Goal: Task Accomplishment & Management: Use online tool/utility

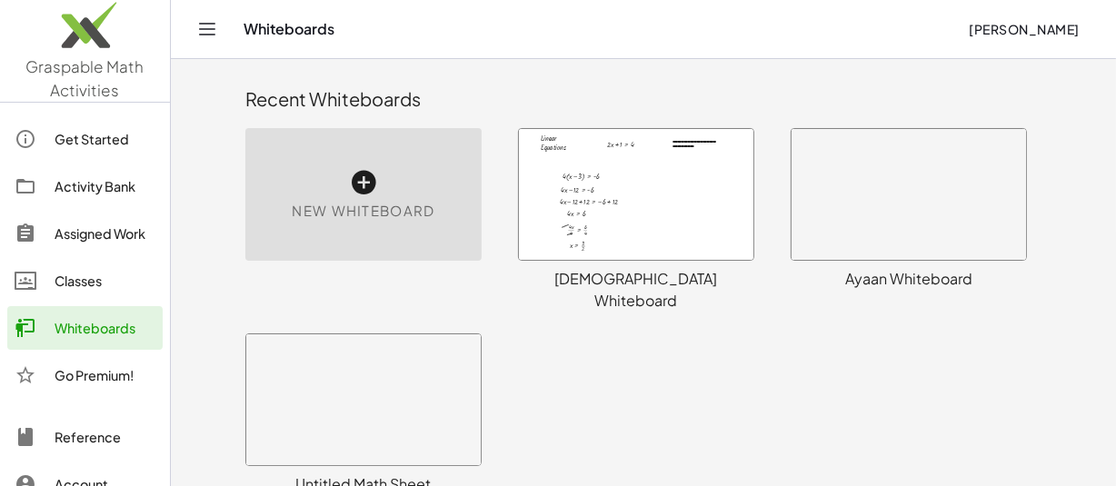
click at [360, 182] on icon at bounding box center [363, 182] width 29 height 29
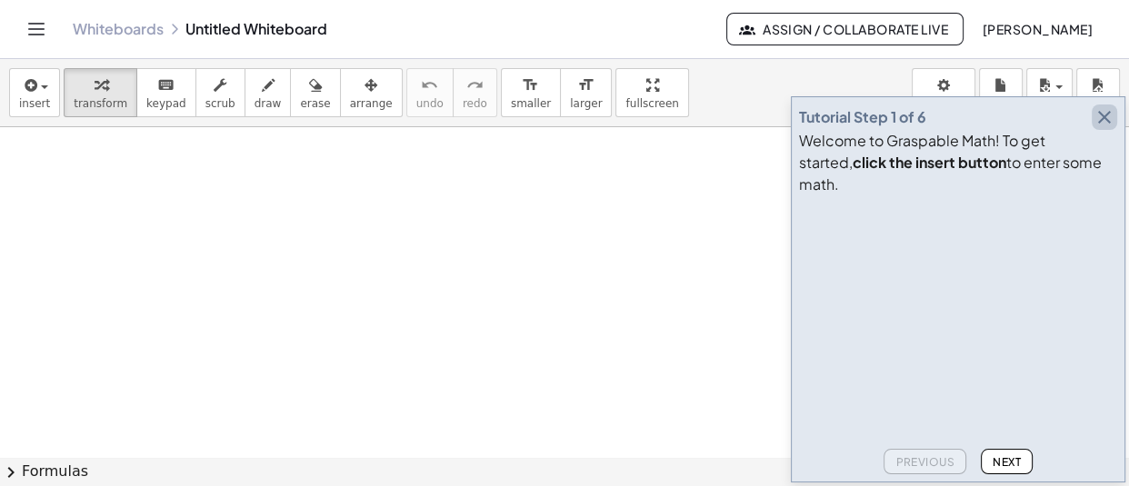
click at [1111, 128] on icon "button" at bounding box center [1105, 117] width 22 height 22
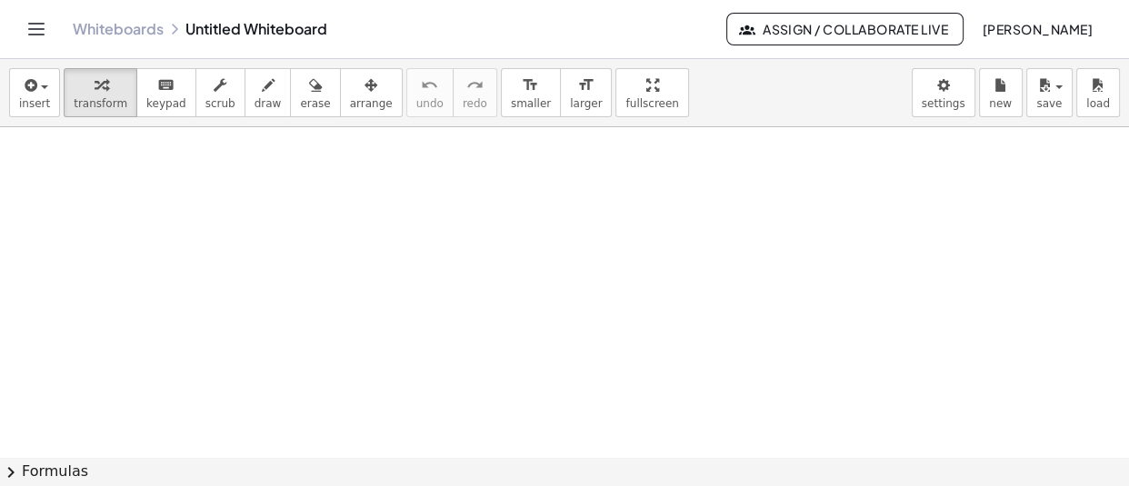
click at [319, 293] on div at bounding box center [564, 458] width 1129 height 662
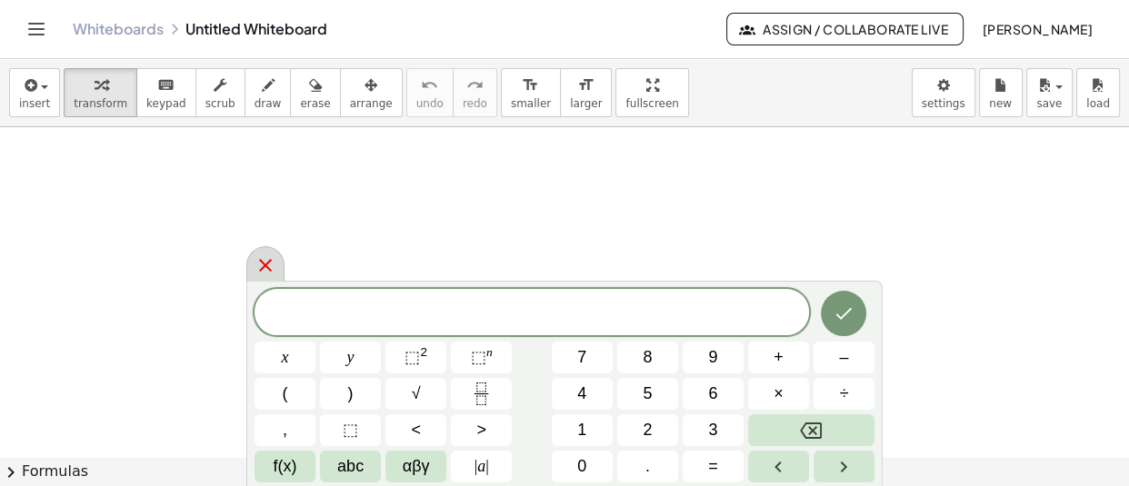
click at [264, 273] on icon at bounding box center [266, 266] width 22 height 22
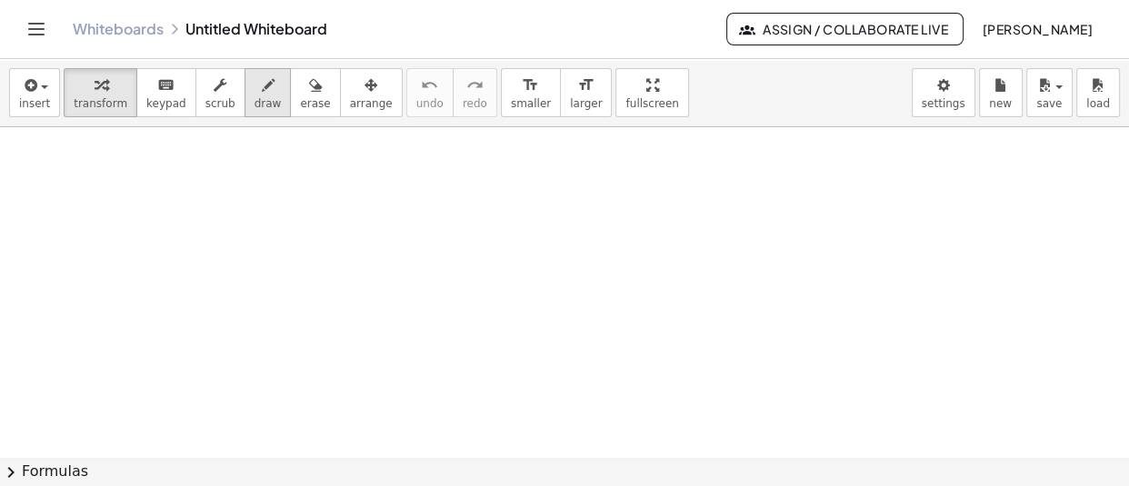
click at [262, 92] on icon "button" at bounding box center [268, 86] width 13 height 22
drag, startPoint x: 135, startPoint y: 155, endPoint x: 135, endPoint y: 182, distance: 27.3
click at [135, 182] on div at bounding box center [564, 458] width 1129 height 662
drag, startPoint x: 155, startPoint y: 176, endPoint x: 155, endPoint y: 189, distance: 12.8
click at [155, 189] on div at bounding box center [564, 458] width 1129 height 662
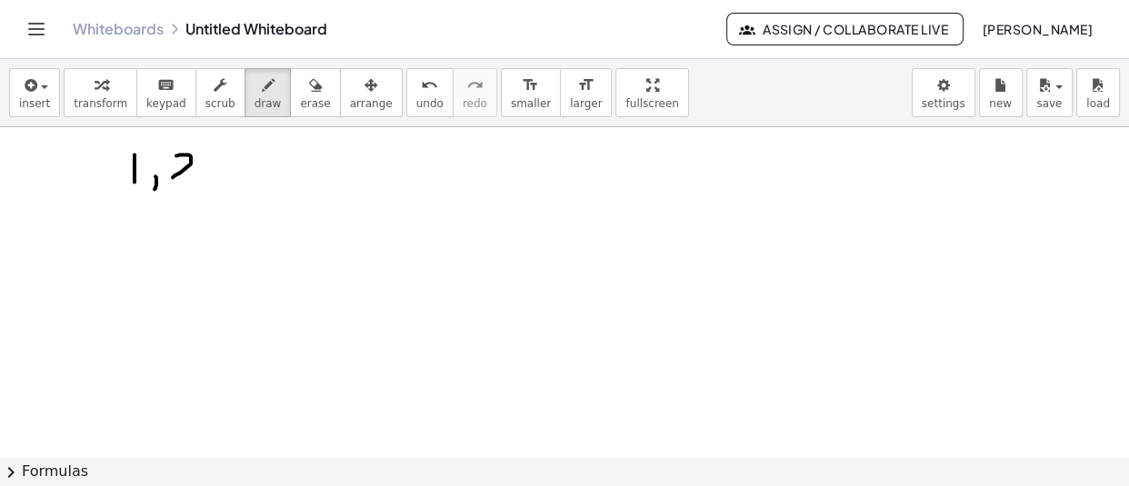
drag, startPoint x: 176, startPoint y: 155, endPoint x: 173, endPoint y: 177, distance: 22.1
click at [173, 177] on div at bounding box center [564, 458] width 1129 height 662
drag, startPoint x: 178, startPoint y: 151, endPoint x: 177, endPoint y: 179, distance: 28.2
click at [177, 179] on div at bounding box center [564, 458] width 1129 height 662
drag, startPoint x: 213, startPoint y: 176, endPoint x: 217, endPoint y: 186, distance: 11.0
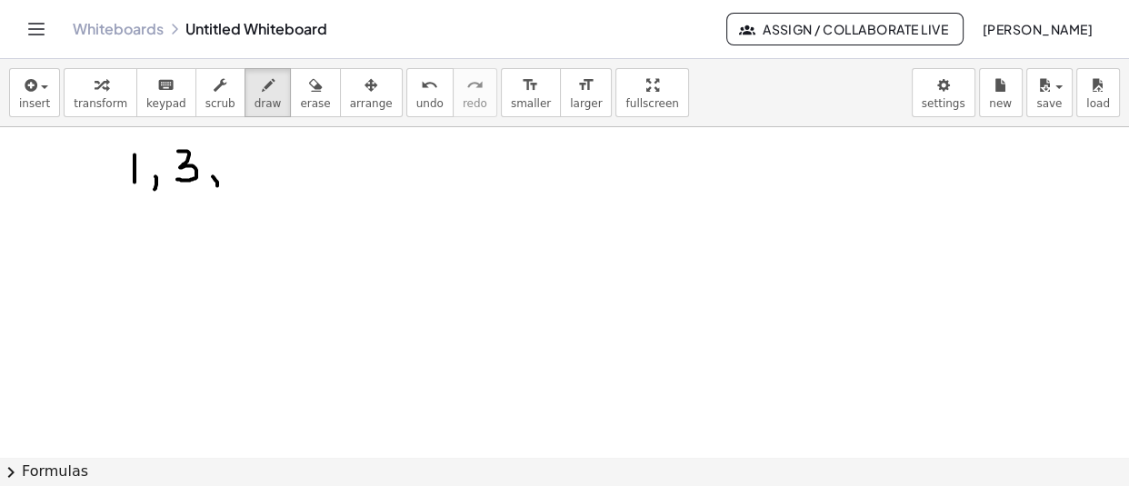
click at [217, 186] on div at bounding box center [564, 458] width 1129 height 662
drag, startPoint x: 236, startPoint y: 147, endPoint x: 255, endPoint y: 177, distance: 35.1
click at [255, 177] on div at bounding box center [564, 458] width 1129 height 662
drag, startPoint x: 266, startPoint y: 157, endPoint x: 276, endPoint y: 175, distance: 20.8
click at [276, 175] on div at bounding box center [564, 458] width 1129 height 662
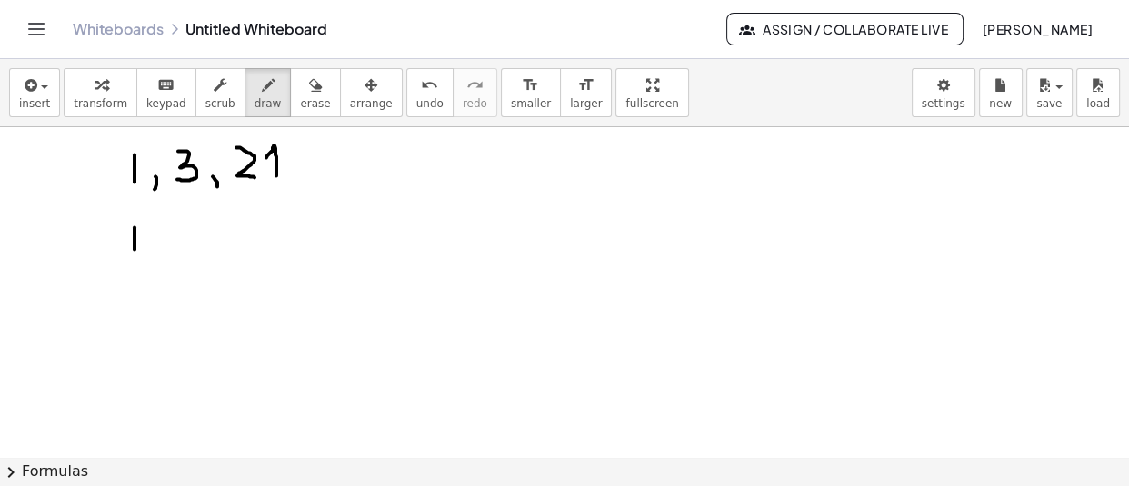
drag, startPoint x: 135, startPoint y: 227, endPoint x: 135, endPoint y: 249, distance: 21.8
click at [135, 249] on div at bounding box center [564, 458] width 1129 height 662
drag, startPoint x: 159, startPoint y: 245, endPoint x: 159, endPoint y: 256, distance: 10.9
click at [159, 256] on div at bounding box center [564, 458] width 1129 height 662
drag, startPoint x: 195, startPoint y: 225, endPoint x: 173, endPoint y: 250, distance: 33.5
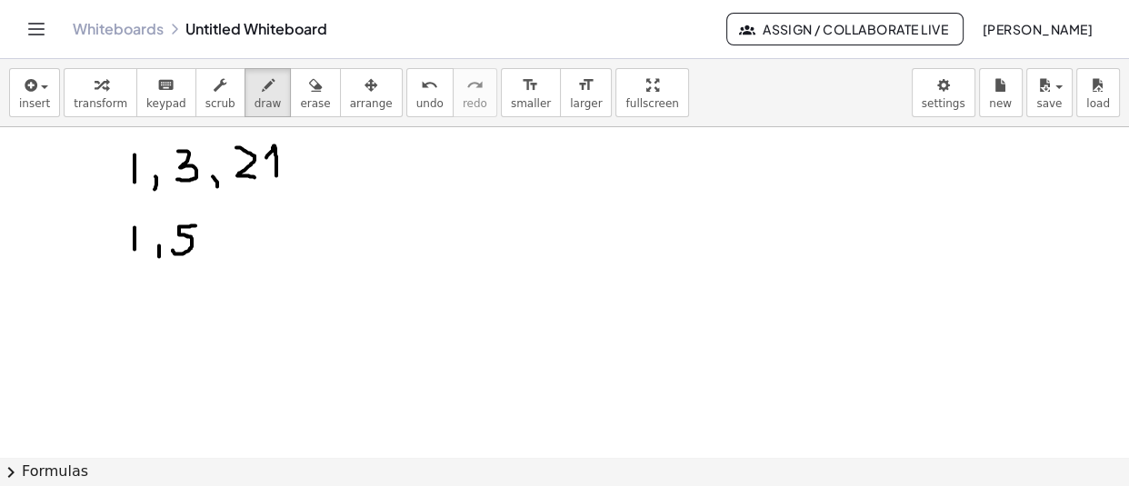
click at [173, 250] on div at bounding box center [564, 458] width 1129 height 662
drag, startPoint x: 210, startPoint y: 247, endPoint x: 216, endPoint y: 259, distance: 13.4
click at [216, 259] on div at bounding box center [564, 458] width 1129 height 662
drag, startPoint x: 236, startPoint y: 226, endPoint x: 237, endPoint y: 251, distance: 24.6
click at [237, 251] on div at bounding box center [564, 458] width 1129 height 662
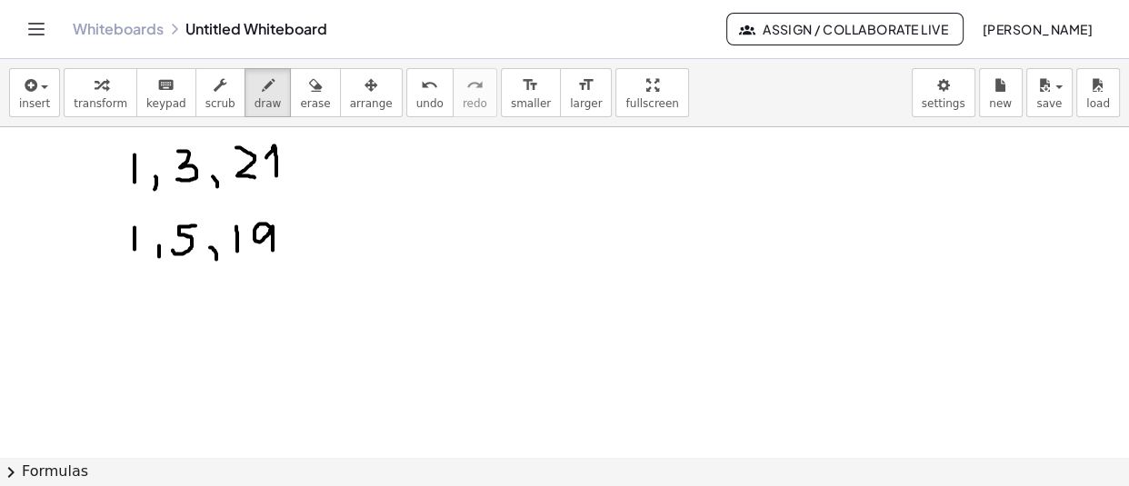
drag, startPoint x: 272, startPoint y: 228, endPoint x: 273, endPoint y: 250, distance: 21.8
click at [273, 250] on div at bounding box center [564, 458] width 1129 height 662
drag, startPoint x: 134, startPoint y: 303, endPoint x: 135, endPoint y: 331, distance: 28.2
click at [135, 331] on div at bounding box center [564, 458] width 1129 height 662
drag, startPoint x: 153, startPoint y: 327, endPoint x: 155, endPoint y: 336, distance: 9.3
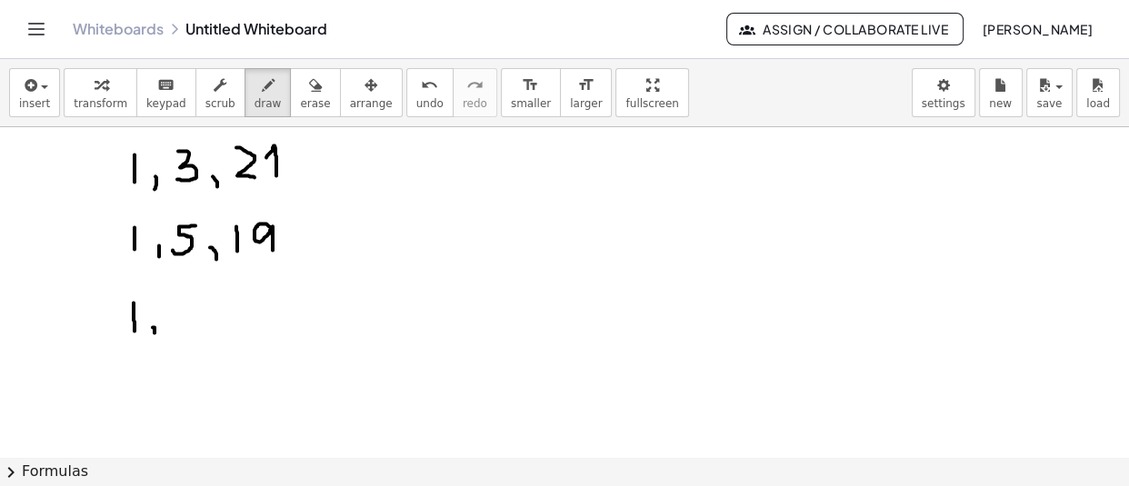
click at [155, 336] on div at bounding box center [564, 458] width 1129 height 662
drag, startPoint x: 173, startPoint y: 304, endPoint x: 187, endPoint y: 336, distance: 35.8
click at [187, 336] on div at bounding box center [564, 458] width 1129 height 662
click at [219, 337] on div at bounding box center [564, 458] width 1129 height 662
drag, startPoint x: 235, startPoint y: 302, endPoint x: 236, endPoint y: 330, distance: 28.2
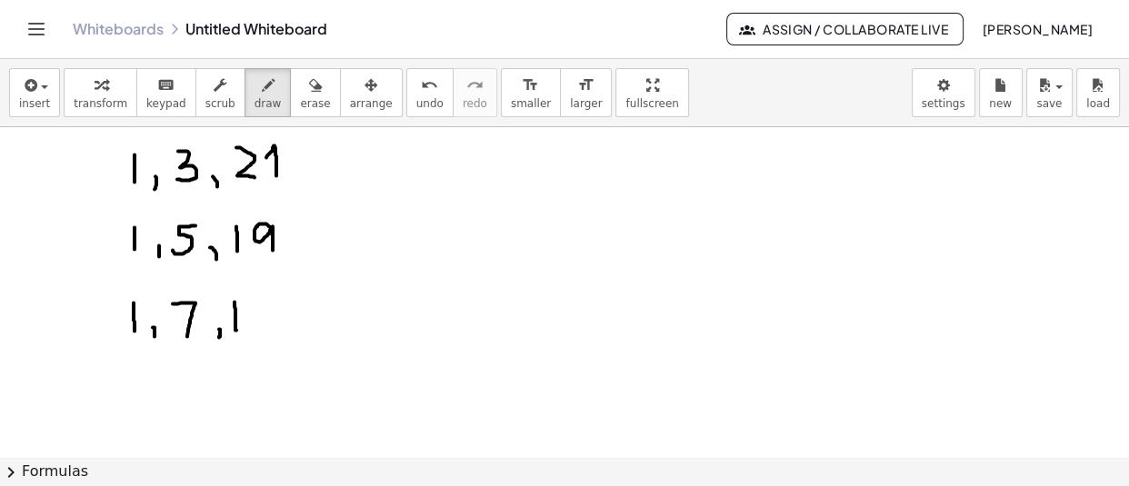
click at [236, 330] on div at bounding box center [564, 458] width 1129 height 662
drag, startPoint x: 252, startPoint y: 301, endPoint x: 264, endPoint y: 324, distance: 25.6
click at [264, 324] on div at bounding box center [564, 458] width 1129 height 662
drag, startPoint x: 136, startPoint y: 382, endPoint x: 136, endPoint y: 404, distance: 21.8
click at [136, 404] on div at bounding box center [564, 458] width 1129 height 662
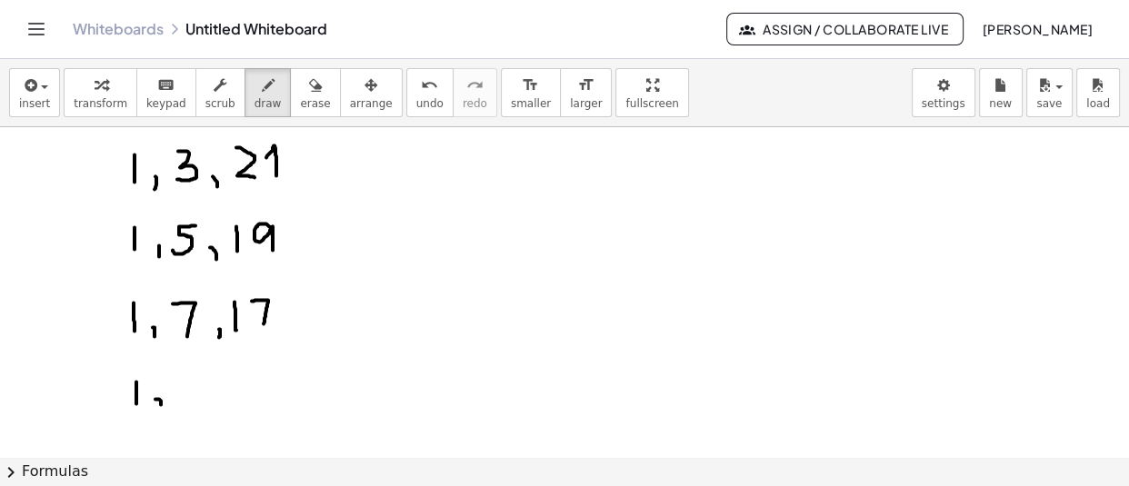
drag, startPoint x: 155, startPoint y: 399, endPoint x: 160, endPoint y: 408, distance: 10.2
click at [160, 408] on div at bounding box center [564, 458] width 1129 height 662
drag, startPoint x: 191, startPoint y: 384, endPoint x: 192, endPoint y: 409, distance: 25.5
click at [192, 409] on div at bounding box center [564, 458] width 1129 height 662
drag, startPoint x: 214, startPoint y: 396, endPoint x: 222, endPoint y: 411, distance: 16.7
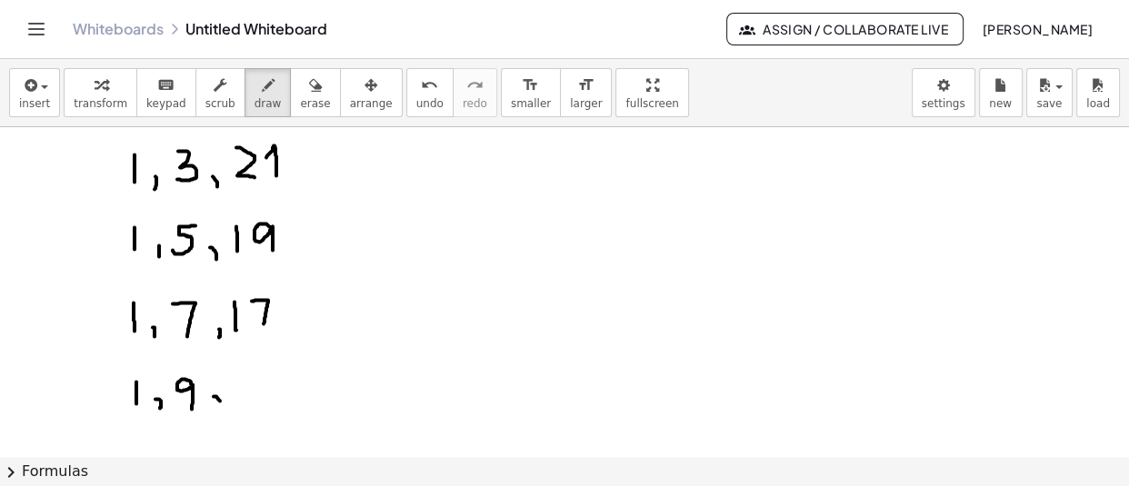
click at [222, 411] on div at bounding box center [564, 458] width 1129 height 662
drag, startPoint x: 241, startPoint y: 378, endPoint x: 244, endPoint y: 401, distance: 22.9
click at [244, 401] on div at bounding box center [564, 458] width 1129 height 662
drag, startPoint x: 269, startPoint y: 375, endPoint x: 265, endPoint y: 401, distance: 25.9
click at [265, 401] on div at bounding box center [564, 458] width 1129 height 662
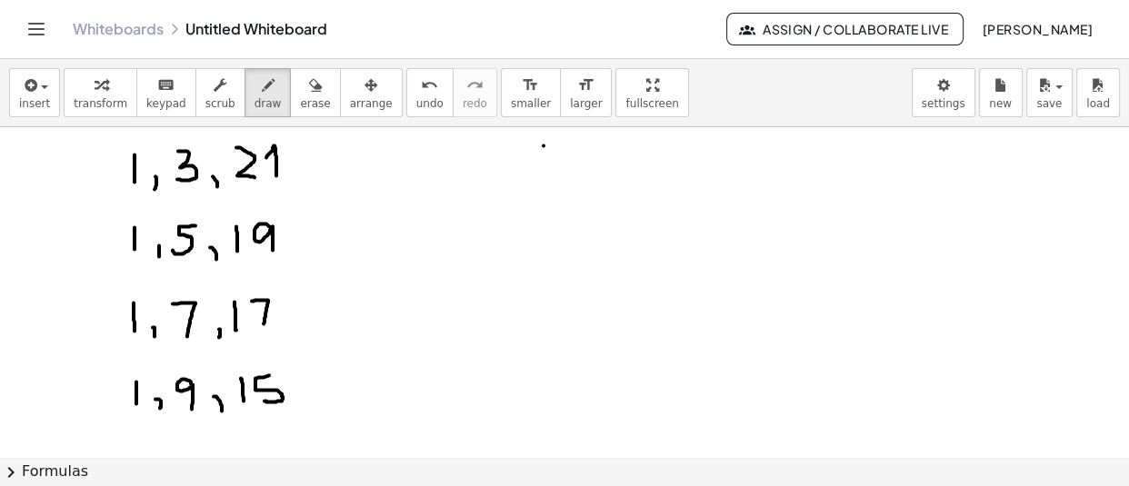
drag, startPoint x: 544, startPoint y: 145, endPoint x: 544, endPoint y: 168, distance: 22.7
click at [544, 168] on div at bounding box center [564, 458] width 1129 height 662
drag, startPoint x: 573, startPoint y: 164, endPoint x: 570, endPoint y: 179, distance: 15.7
click at [570, 179] on div at bounding box center [564, 458] width 1129 height 662
drag, startPoint x: 594, startPoint y: 145, endPoint x: 594, endPoint y: 162, distance: 17.3
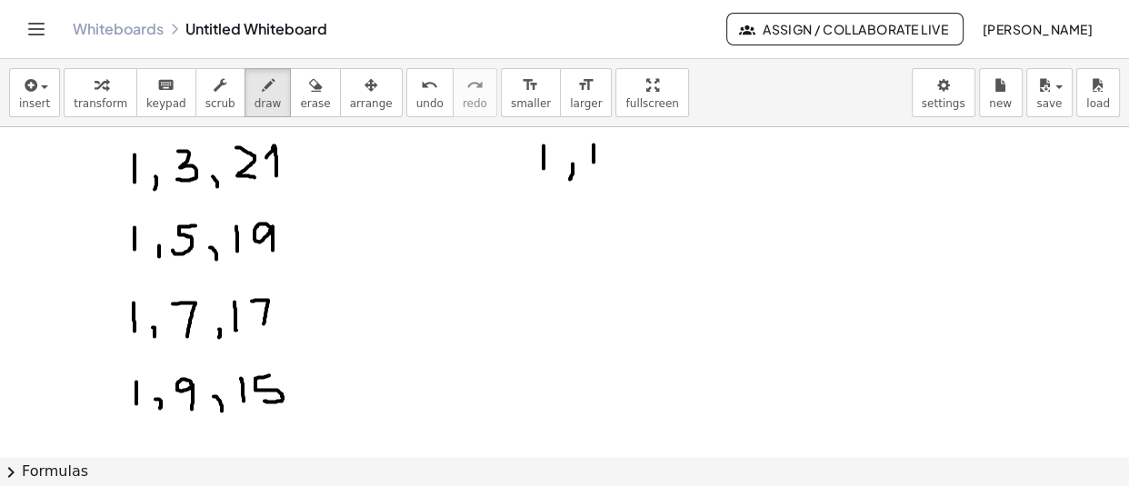
click at [594, 162] on div at bounding box center [564, 458] width 1129 height 662
drag, startPoint x: 618, startPoint y: 144, endPoint x: 618, endPoint y: 165, distance: 20.9
click at [618, 165] on div at bounding box center [564, 458] width 1129 height 662
drag, startPoint x: 639, startPoint y: 164, endPoint x: 640, endPoint y: 175, distance: 11.9
click at [640, 175] on div at bounding box center [564, 458] width 1129 height 662
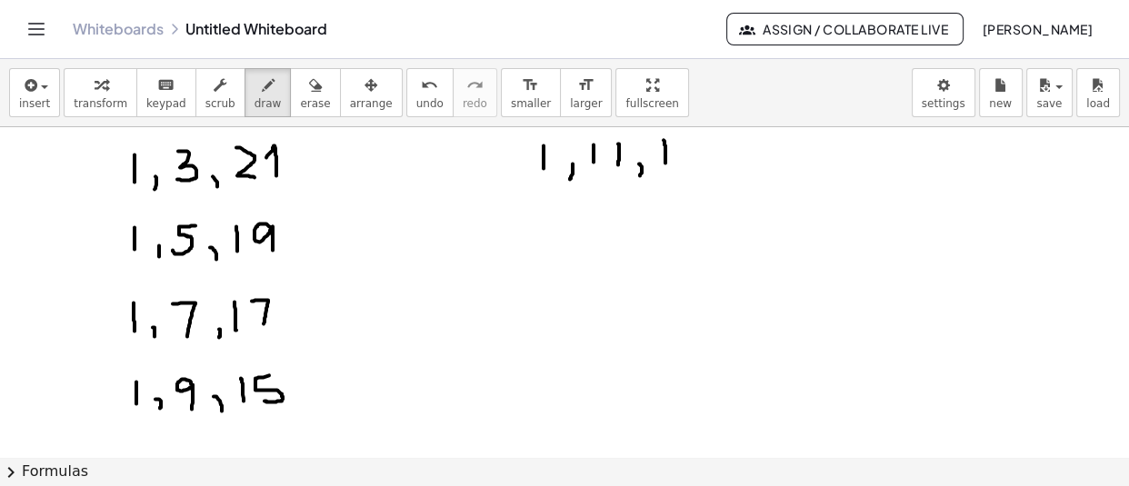
drag, startPoint x: 664, startPoint y: 140, endPoint x: 665, endPoint y: 164, distance: 23.7
click at [665, 164] on div at bounding box center [564, 458] width 1129 height 662
drag
click at [678, 164] on div at bounding box center [564, 458] width 1129 height 662
drag, startPoint x: 540, startPoint y: 217, endPoint x: 537, endPoint y: 245, distance: 28.3
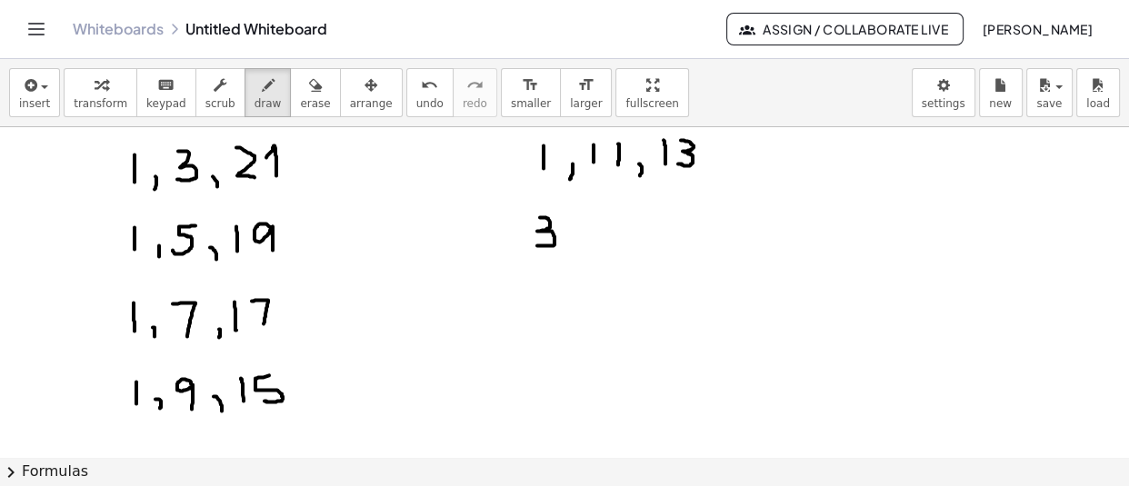
click at [537, 245] on div at bounding box center [564, 458] width 1129 height 662
drag, startPoint x: 571, startPoint y: 241, endPoint x: 575, endPoint y: 255, distance: 14.4
click at [575, 255] on div at bounding box center [564, 458] width 1129 height 662
drag, startPoint x: 614, startPoint y: 215, endPoint x: 600, endPoint y: 246, distance: 33.8
click at [600, 246] on div at bounding box center [564, 458] width 1129 height 662
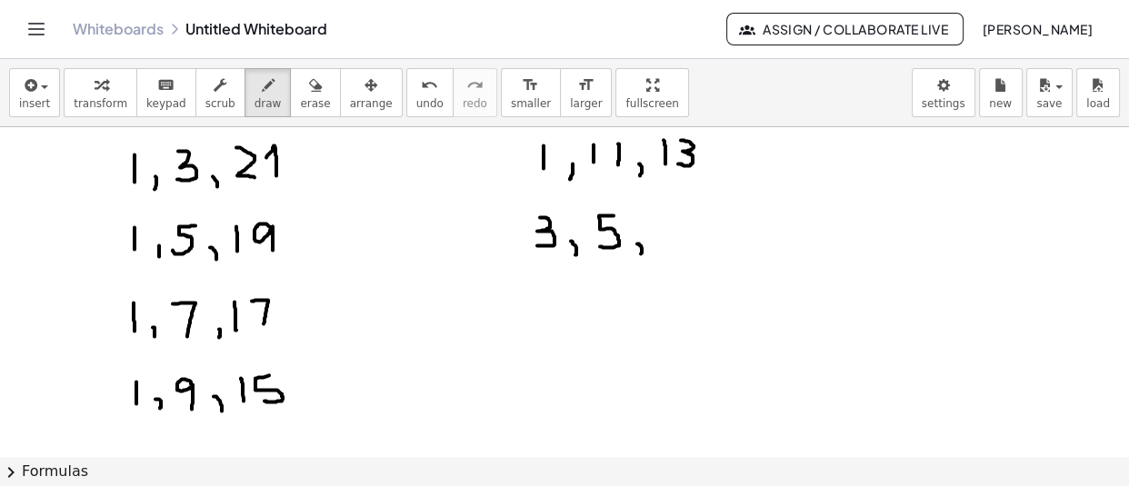
drag, startPoint x: 637, startPoint y: 244, endPoint x: 638, endPoint y: 255, distance: 10.9
click at [638, 255] on div at bounding box center [564, 458] width 1129 height 662
drag, startPoint x: 660, startPoint y: 218, endPoint x: 660, endPoint y: 244, distance: 25.5
click at [660, 244] on div at bounding box center [564, 458] width 1129 height 662
drag, startPoint x: 675, startPoint y: 220, endPoint x: 683, endPoint y: 248, distance: 29.3
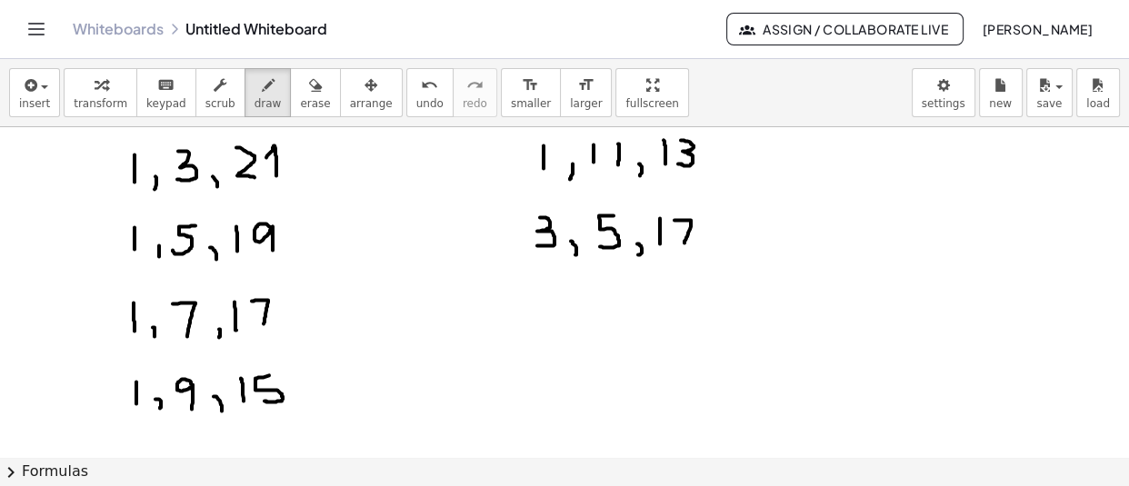
click at [683, 248] on div at bounding box center [564, 458] width 1129 height 662
drag, startPoint x: 540, startPoint y: 285, endPoint x: 534, endPoint y: 313, distance: 28.0
click at [534, 313] on div at bounding box center [564, 458] width 1129 height 662
drag, startPoint x: 569, startPoint y: 311, endPoint x: 573, endPoint y: 324, distance: 13.2
click at [573, 324] on div at bounding box center [564, 458] width 1129 height 662
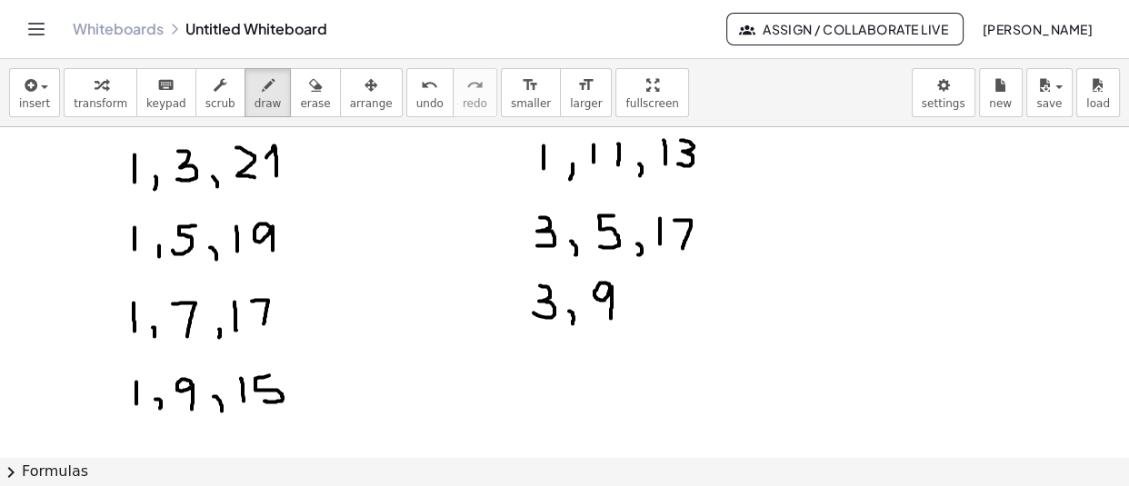
drag, startPoint x: 610, startPoint y: 291, endPoint x: 611, endPoint y: 318, distance: 27.3
click at [611, 318] on div at bounding box center [564, 458] width 1129 height 662
drag, startPoint x: 635, startPoint y: 311, endPoint x: 642, endPoint y: 322, distance: 12.6
click at [642, 322] on div at bounding box center [564, 458] width 1129 height 662
drag, startPoint x: 661, startPoint y: 283, endPoint x: 663, endPoint y: 311, distance: 28.2
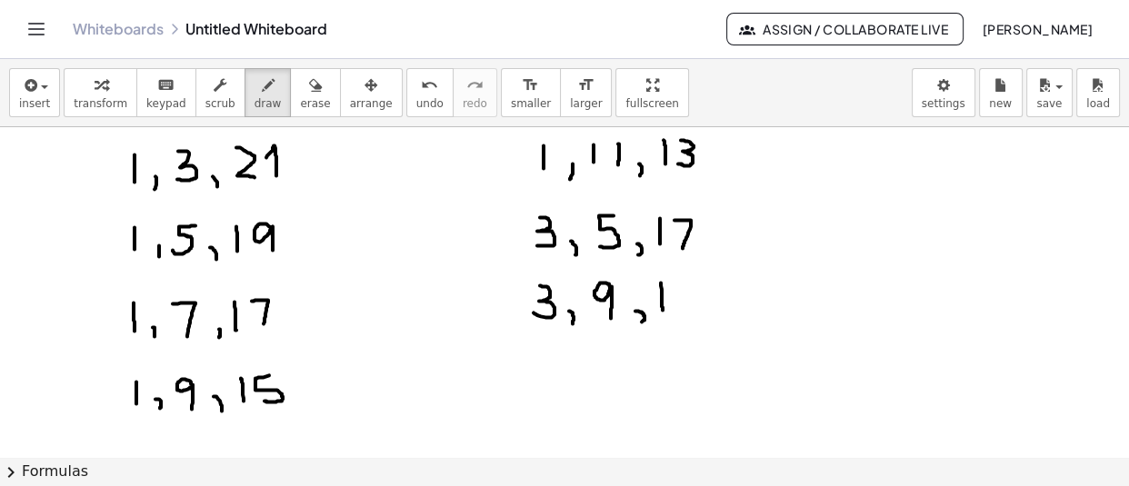
click at [663, 311] on div at bounding box center [564, 458] width 1129 height 662
drag, startPoint x: 678, startPoint y: 285, endPoint x: 682, endPoint y: 310, distance: 25.7
click at [682, 310] on div at bounding box center [564, 458] width 1129 height 662
drag, startPoint x: 532, startPoint y: 365, endPoint x: 539, endPoint y: 397, distance: 32.6
click at [539, 397] on div at bounding box center [564, 458] width 1129 height 662
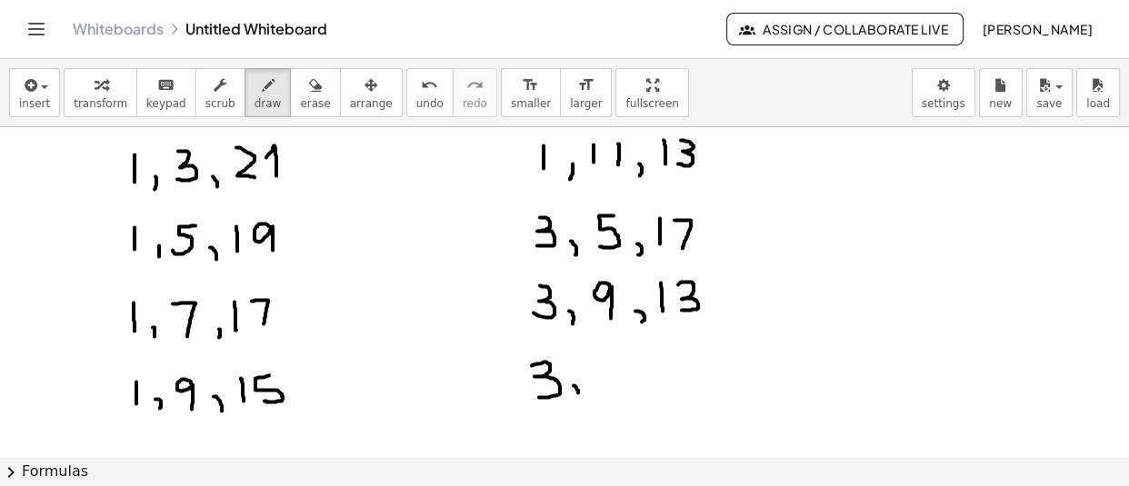
drag, startPoint x: 574, startPoint y: 385, endPoint x: 577, endPoint y: 400, distance: 15.0
click at [577, 400] on div at bounding box center [564, 458] width 1129 height 662
drag, startPoint x: 595, startPoint y: 364, endPoint x: 611, endPoint y: 393, distance: 32.9
click at [611, 393] on div at bounding box center [564, 458] width 1129 height 662
drag, startPoint x: 636, startPoint y: 386, endPoint x: 638, endPoint y: 400, distance: 13.8
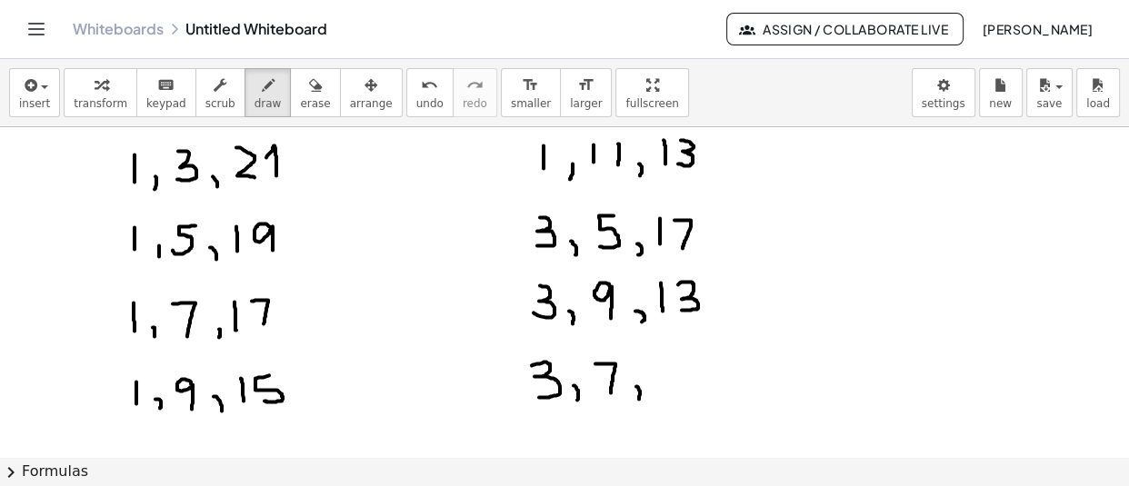
click at [638, 400] on div at bounding box center [564, 458] width 1129 height 662
drag, startPoint x: 664, startPoint y: 360, endPoint x: 663, endPoint y: 387, distance: 27.3
click at [663, 387] on div at bounding box center [564, 458] width 1129 height 662
drag, startPoint x: 696, startPoint y: 356, endPoint x: 677, endPoint y: 388, distance: 37.1
click at [677, 388] on div at bounding box center [564, 458] width 1129 height 662
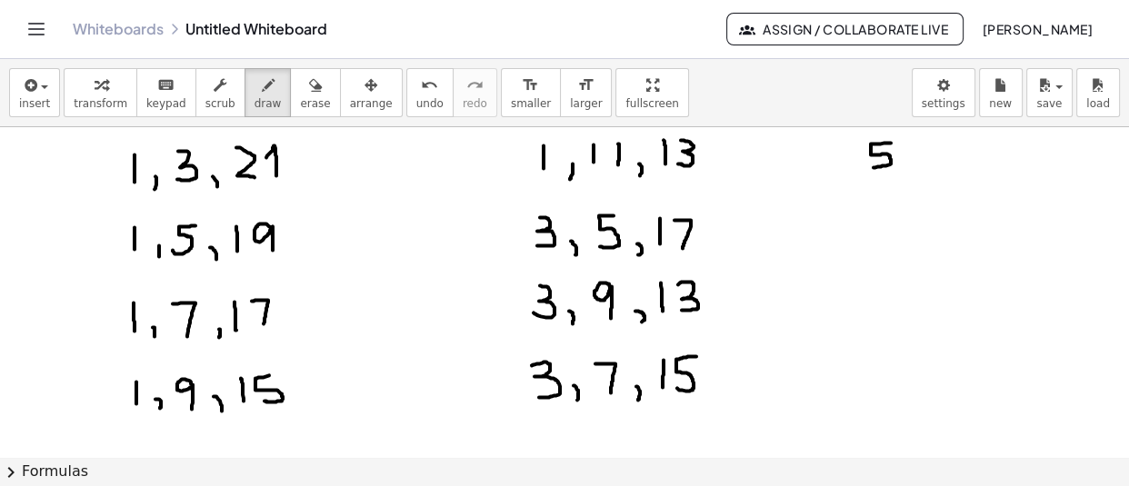
drag, startPoint x: 891, startPoint y: 143, endPoint x: 870, endPoint y: 167, distance: 32.2
click at [870, 167] on div at bounding box center [564, 458] width 1129 height 662
drag, startPoint x: 907, startPoint y: 162, endPoint x: 907, endPoint y: 175, distance: 12.7
click at [907, 175] on div at bounding box center [564, 458] width 1129 height 662
drag, startPoint x: 926, startPoint y: 137, endPoint x: 939, endPoint y: 162, distance: 27.6
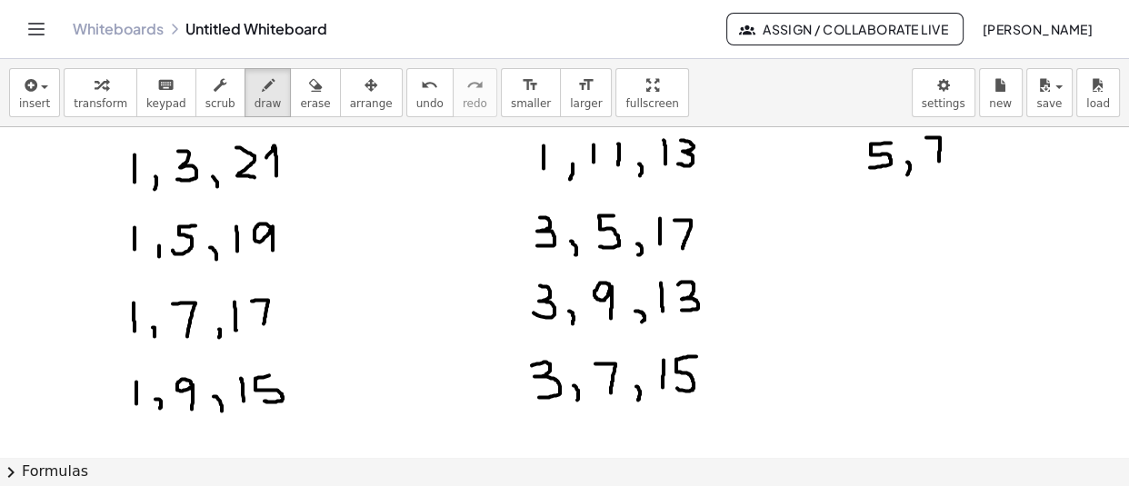
click at [939, 162] on div at bounding box center [564, 458] width 1129 height 662
drag, startPoint x: 960, startPoint y: 159, endPoint x: 966, endPoint y: 168, distance: 11.1
click at [966, 168] on div at bounding box center [564, 458] width 1129 height 662
drag, startPoint x: 990, startPoint y: 139, endPoint x: 991, endPoint y: 166, distance: 27.3
click at [991, 166] on div at bounding box center [564, 458] width 1129 height 662
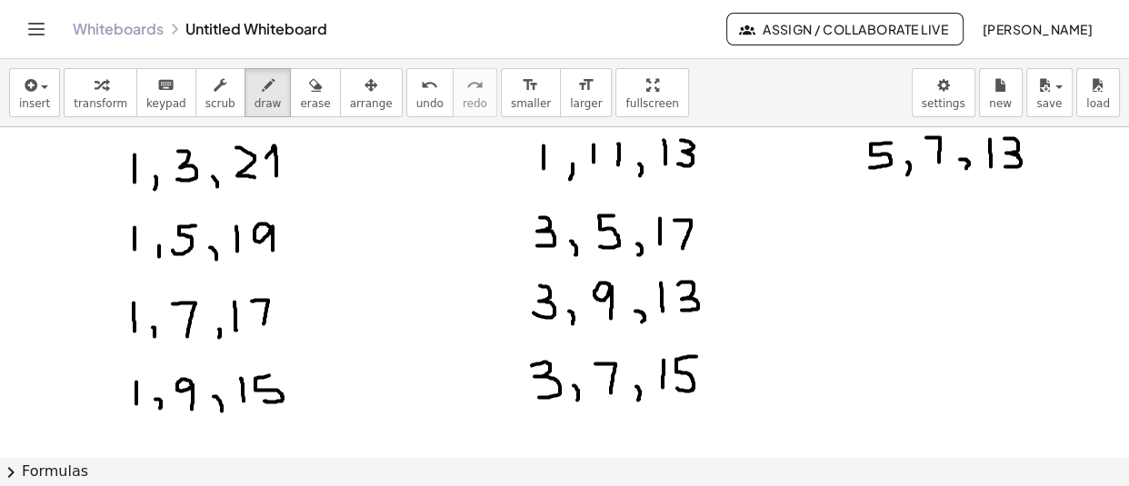
drag, startPoint x: 1005, startPoint y: 138, endPoint x: 1005, endPoint y: 166, distance: 28.2
click at [1005, 166] on div at bounding box center [564, 458] width 1129 height 662
drag, startPoint x: 890, startPoint y: 214, endPoint x: 875, endPoint y: 246, distance: 35.8
click at [875, 246] on div at bounding box center [564, 458] width 1129 height 662
click at [913, 247] on div at bounding box center [564, 458] width 1129 height 662
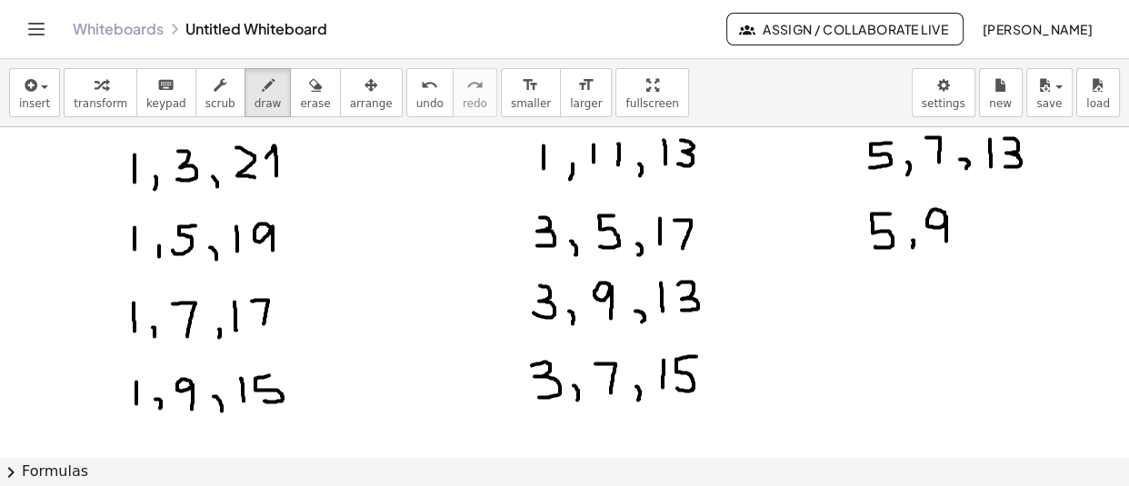
drag, startPoint x: 945, startPoint y: 218, endPoint x: 946, endPoint y: 241, distance: 22.7
click at [946, 241] on div at bounding box center [564, 458] width 1129 height 662
drag, startPoint x: 980, startPoint y: 237, endPoint x: 982, endPoint y: 252, distance: 14.7
click at [982, 252] on div at bounding box center [564, 458] width 1129 height 662
drag, startPoint x: 997, startPoint y: 210, endPoint x: 1000, endPoint y: 239, distance: 29.2
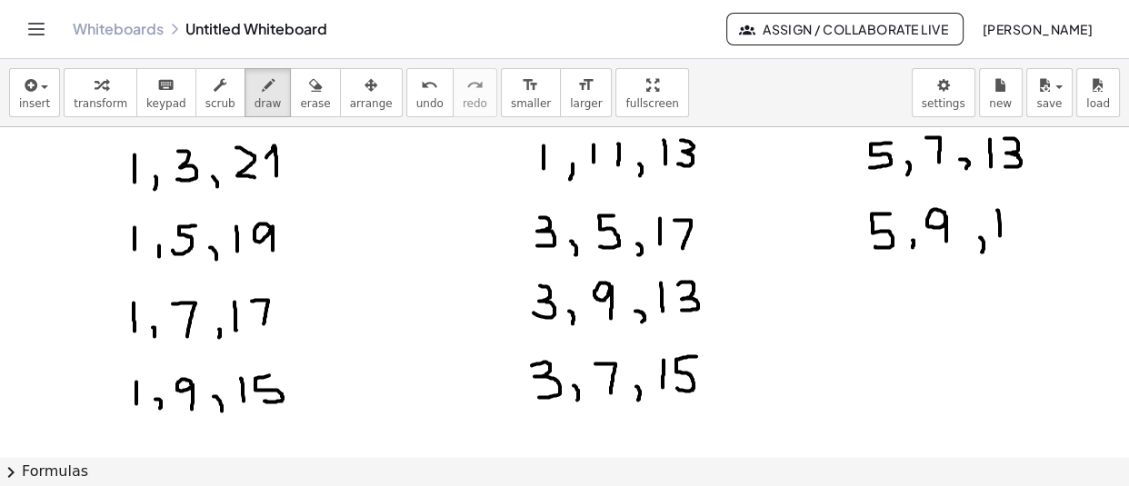
click at [1000, 239] on div at bounding box center [564, 458] width 1129 height 662
drag, startPoint x: 1023, startPoint y: 206, endPoint x: 1027, endPoint y: 235, distance: 28.5
click at [1027, 235] on div at bounding box center [564, 458] width 1129 height 662
click at [103, 20] on link "Whiteboards" at bounding box center [118, 29] width 91 height 18
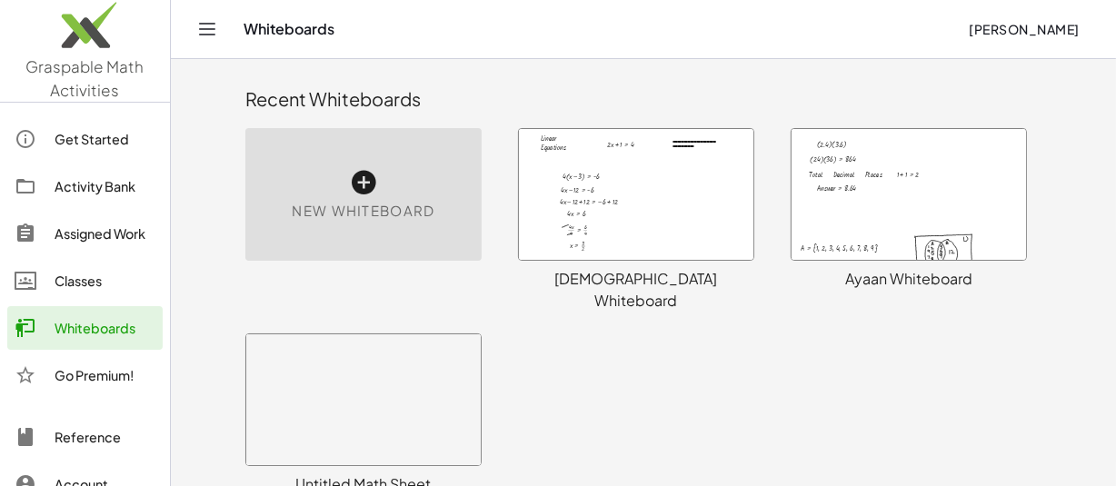
scroll to position [197, 0]
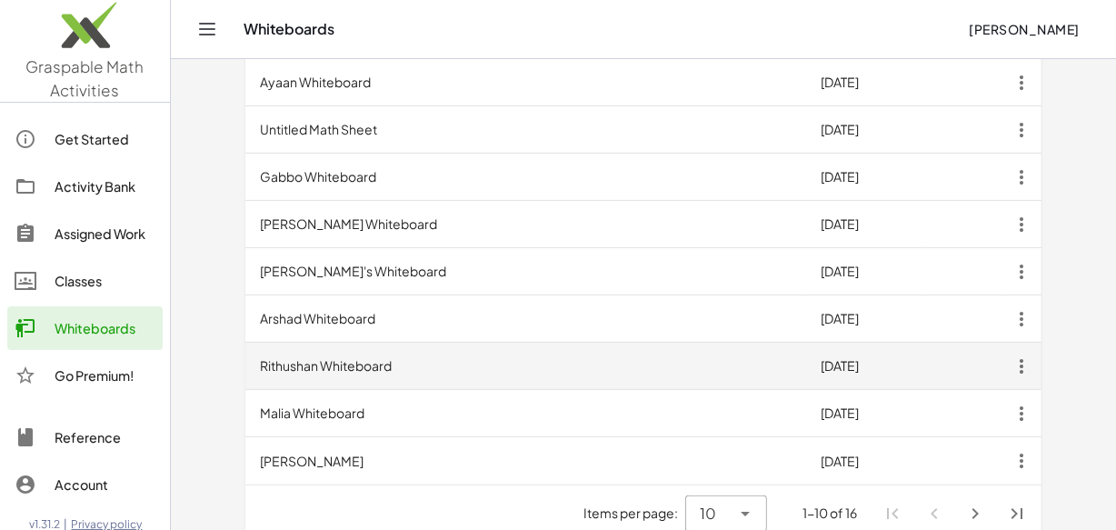
scroll to position [662, 0]
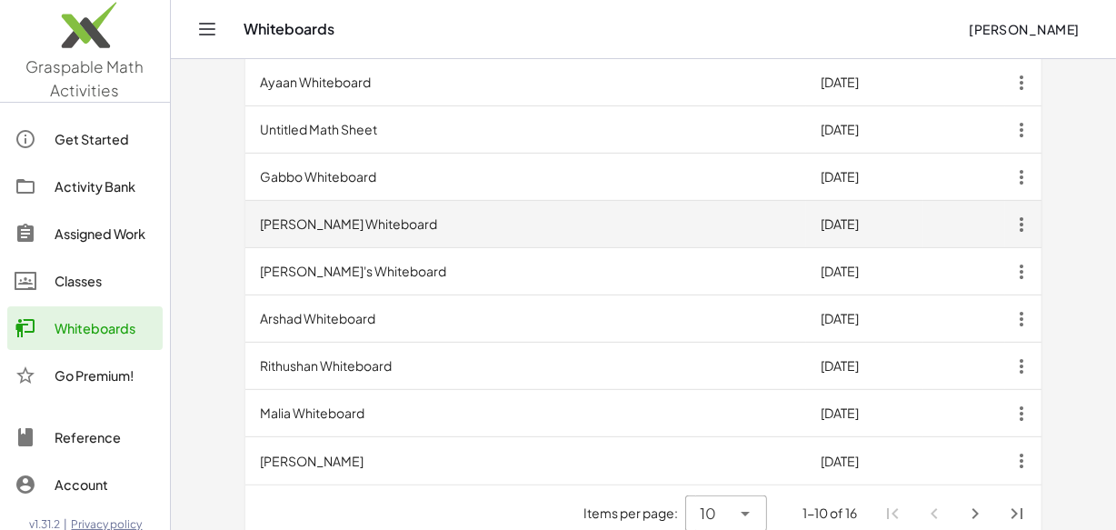
click at [309, 203] on td "[PERSON_NAME] Whiteboard" at bounding box center [525, 224] width 561 height 47
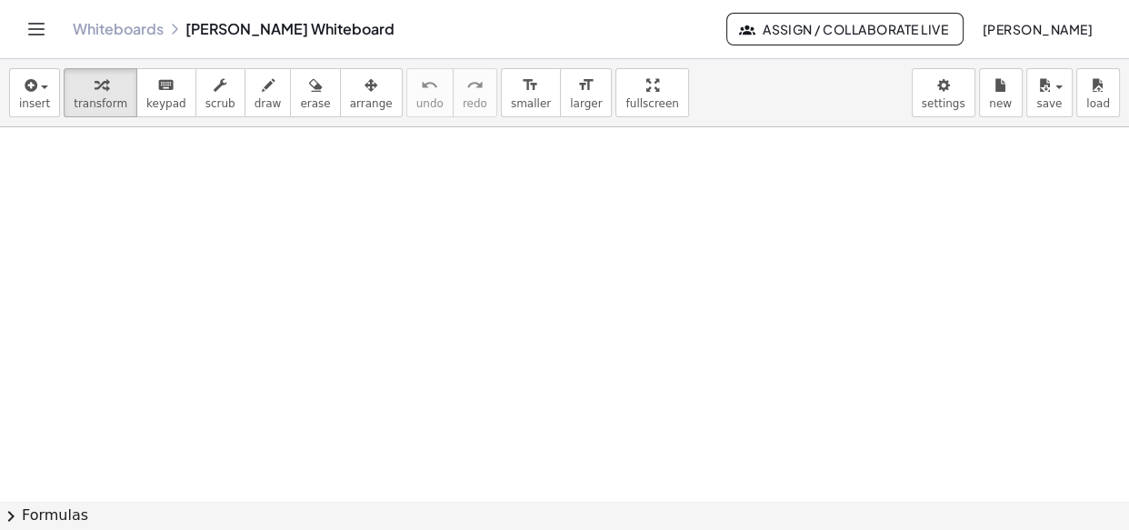
scroll to position [12055, 0]
